Goal: Information Seeking & Learning: Check status

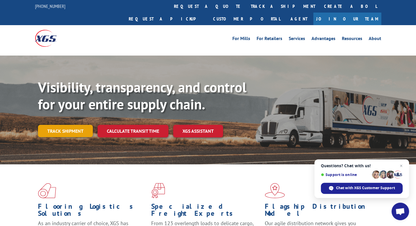
click at [65, 125] on link "Track shipment" at bounding box center [65, 131] width 55 height 12
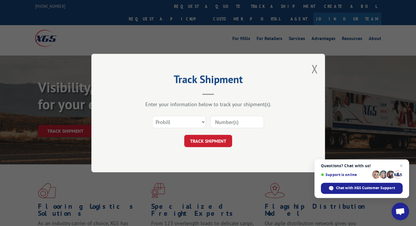
click at [219, 122] on input at bounding box center [237, 122] width 54 height 12
type input "17611410"
click button "TRACK SHIPMENT" at bounding box center [208, 141] width 48 height 12
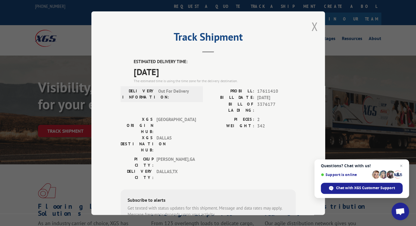
click at [315, 21] on button "Close modal" at bounding box center [314, 26] width 6 height 15
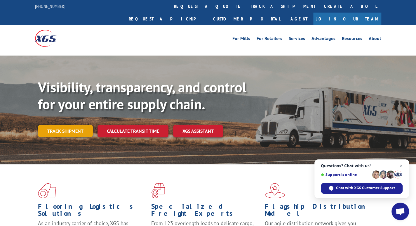
click at [67, 125] on link "Track shipment" at bounding box center [65, 131] width 55 height 12
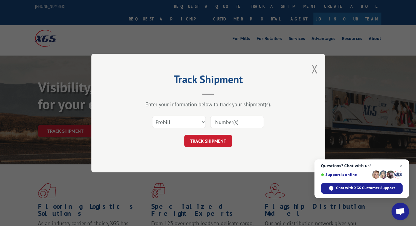
click at [238, 122] on input at bounding box center [237, 122] width 54 height 12
type input "13772348"
click button "TRACK SHIPMENT" at bounding box center [208, 141] width 48 height 12
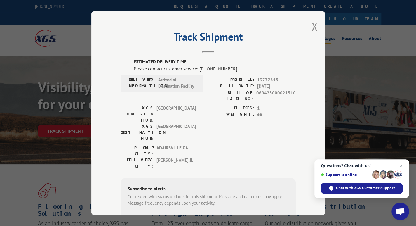
click at [313, 27] on button "Close modal" at bounding box center [314, 26] width 6 height 15
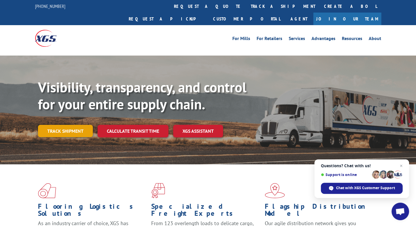
click at [57, 125] on link "Track shipment" at bounding box center [65, 131] width 55 height 12
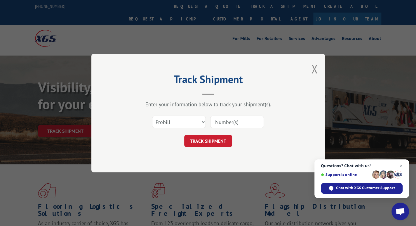
click at [229, 122] on input at bounding box center [237, 122] width 54 height 12
type input "11967205"
click button "TRACK SHIPMENT" at bounding box center [208, 141] width 48 height 12
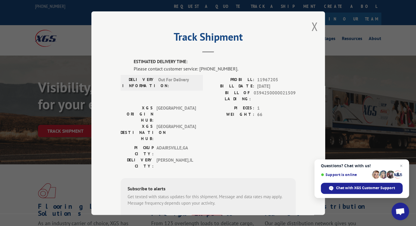
click at [308, 26] on div "Track Shipment ESTIMATED DELIVERY TIME: Please contact customer service: (844) …" at bounding box center [207, 112] width 233 height 203
click at [312, 28] on button "Close modal" at bounding box center [314, 26] width 6 height 15
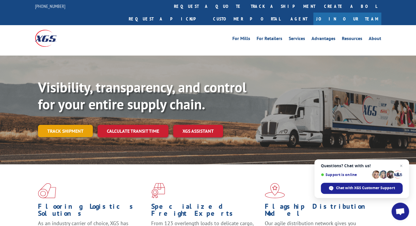
click at [68, 125] on link "Track shipment" at bounding box center [65, 131] width 55 height 12
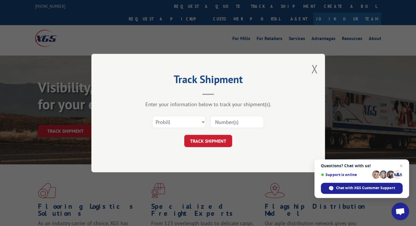
click at [239, 122] on input at bounding box center [237, 122] width 54 height 12
type input "13772348"
click button "TRACK SHIPMENT" at bounding box center [208, 141] width 48 height 12
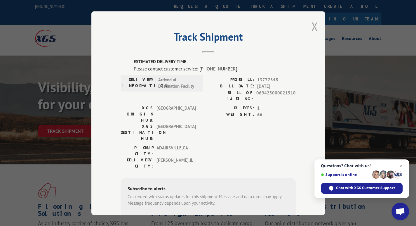
click at [311, 26] on button "Close modal" at bounding box center [314, 26] width 6 height 15
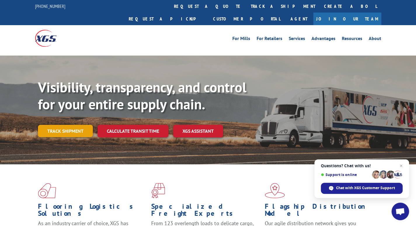
click at [64, 125] on link "Track shipment" at bounding box center [65, 131] width 55 height 12
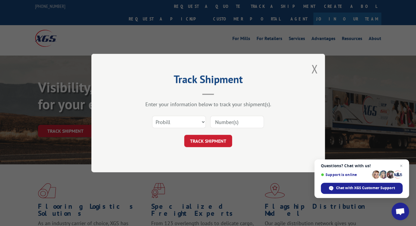
click at [234, 124] on input at bounding box center [237, 122] width 54 height 12
type input "11967205"
click button "TRACK SHIPMENT" at bounding box center [208, 141] width 48 height 12
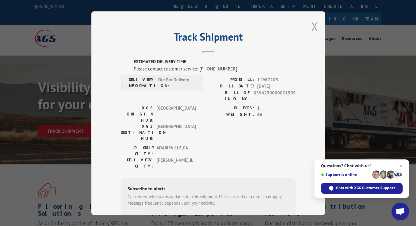
click at [313, 24] on button "Close modal" at bounding box center [314, 26] width 6 height 15
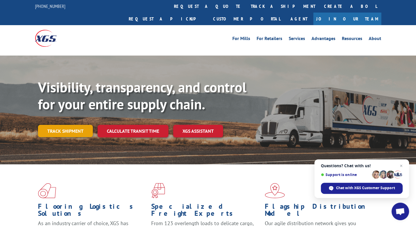
click at [54, 125] on link "Track shipment" at bounding box center [65, 131] width 55 height 12
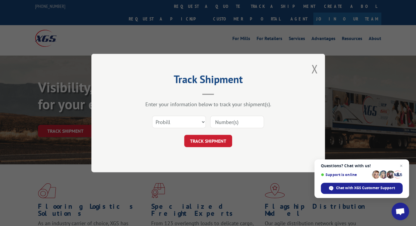
click at [242, 122] on input at bounding box center [237, 122] width 54 height 12
type input "11967205"
click button "TRACK SHIPMENT" at bounding box center [208, 141] width 48 height 12
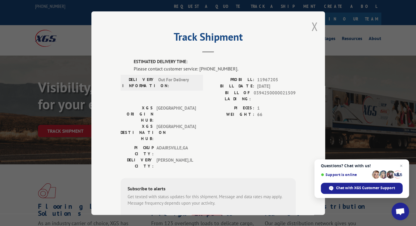
click at [312, 28] on button "Close modal" at bounding box center [314, 26] width 6 height 15
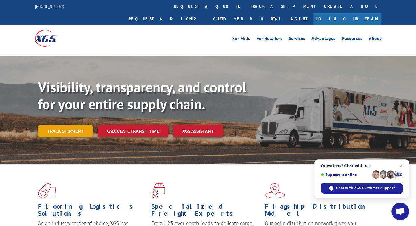
click at [67, 125] on link "Track shipment" at bounding box center [65, 131] width 55 height 12
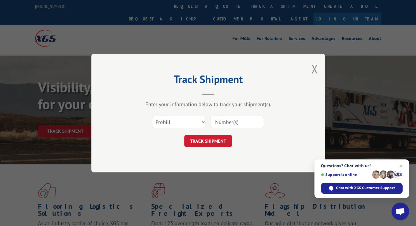
click at [226, 119] on input at bounding box center [237, 122] width 54 height 12
type input "17603648"
click button "TRACK SHIPMENT" at bounding box center [208, 141] width 48 height 12
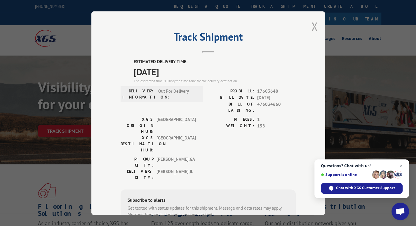
click at [312, 26] on button "Close modal" at bounding box center [314, 26] width 6 height 15
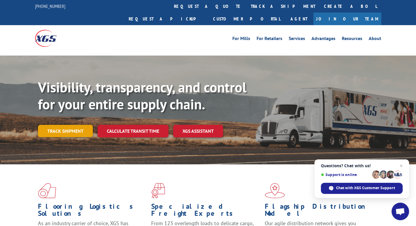
click at [67, 125] on link "Track shipment" at bounding box center [65, 131] width 55 height 12
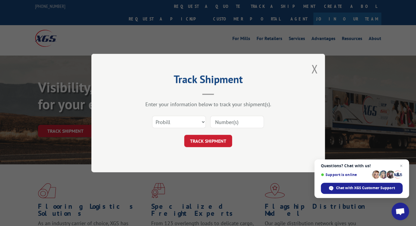
click at [213, 118] on input at bounding box center [237, 122] width 54 height 12
type input "17596132"
click button "TRACK SHIPMENT" at bounding box center [208, 141] width 48 height 12
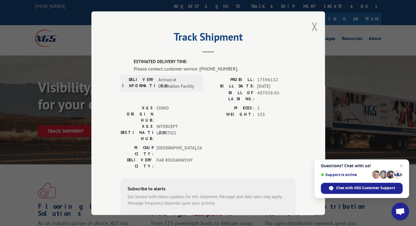
click at [311, 27] on button "Close modal" at bounding box center [314, 26] width 6 height 15
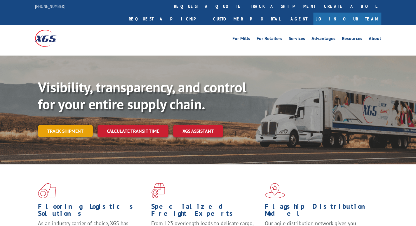
click at [74, 125] on link "Track shipment" at bounding box center [65, 131] width 55 height 12
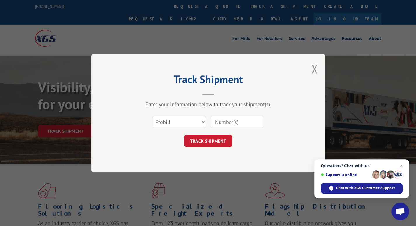
click at [216, 123] on input at bounding box center [237, 122] width 54 height 12
type input "17608717"
click button "TRACK SHIPMENT" at bounding box center [208, 141] width 48 height 12
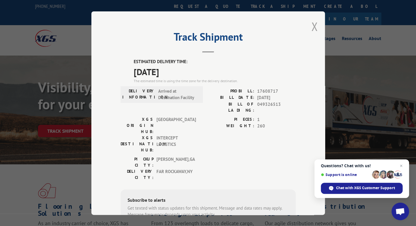
click at [315, 28] on button "Close modal" at bounding box center [314, 26] width 6 height 15
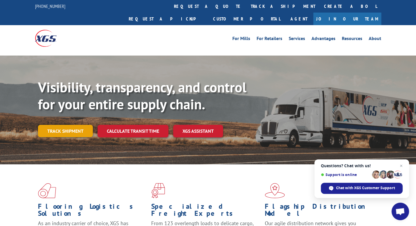
click at [74, 125] on link "Track shipment" at bounding box center [65, 131] width 55 height 12
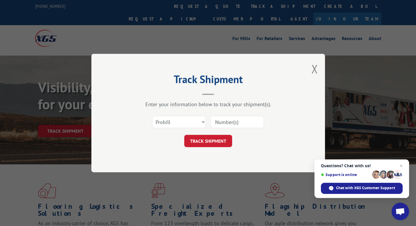
click at [231, 123] on input at bounding box center [237, 122] width 54 height 12
type input "17608056"
click button "TRACK SHIPMENT" at bounding box center [208, 141] width 48 height 12
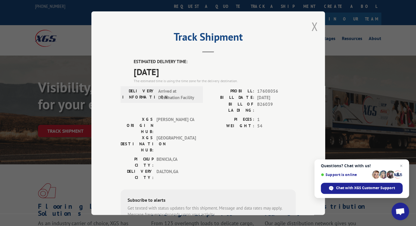
click at [313, 27] on button "Close modal" at bounding box center [314, 26] width 6 height 15
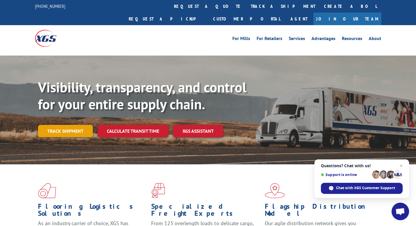
click at [71, 125] on link "Track shipment" at bounding box center [65, 131] width 55 height 12
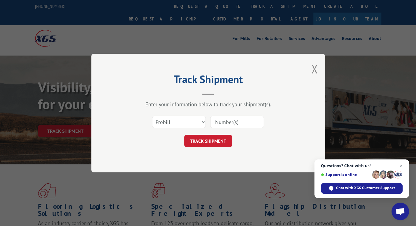
click at [224, 116] on input at bounding box center [237, 122] width 54 height 12
type input "17604989"
click button "TRACK SHIPMENT" at bounding box center [208, 141] width 48 height 12
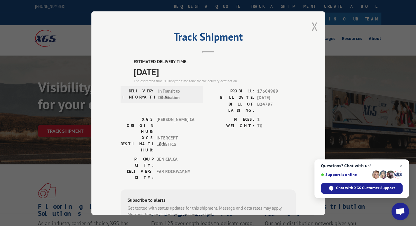
click at [312, 27] on button "Close modal" at bounding box center [314, 26] width 6 height 15
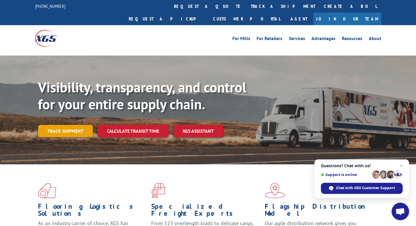
click at [58, 125] on link "Track shipment" at bounding box center [65, 131] width 55 height 12
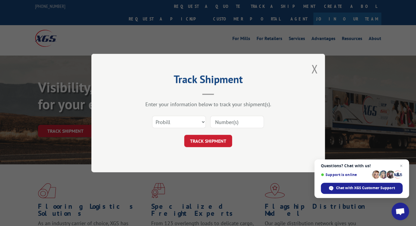
click at [227, 122] on input at bounding box center [237, 122] width 54 height 12
type input "17614079"
click button "TRACK SHIPMENT" at bounding box center [208, 141] width 48 height 12
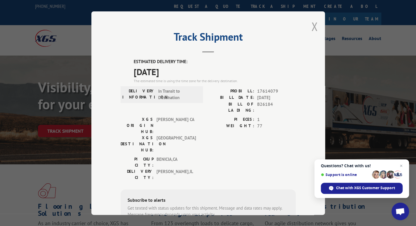
click at [312, 29] on button "Close modal" at bounding box center [314, 26] width 6 height 15
